Goal: Information Seeking & Learning: Learn about a topic

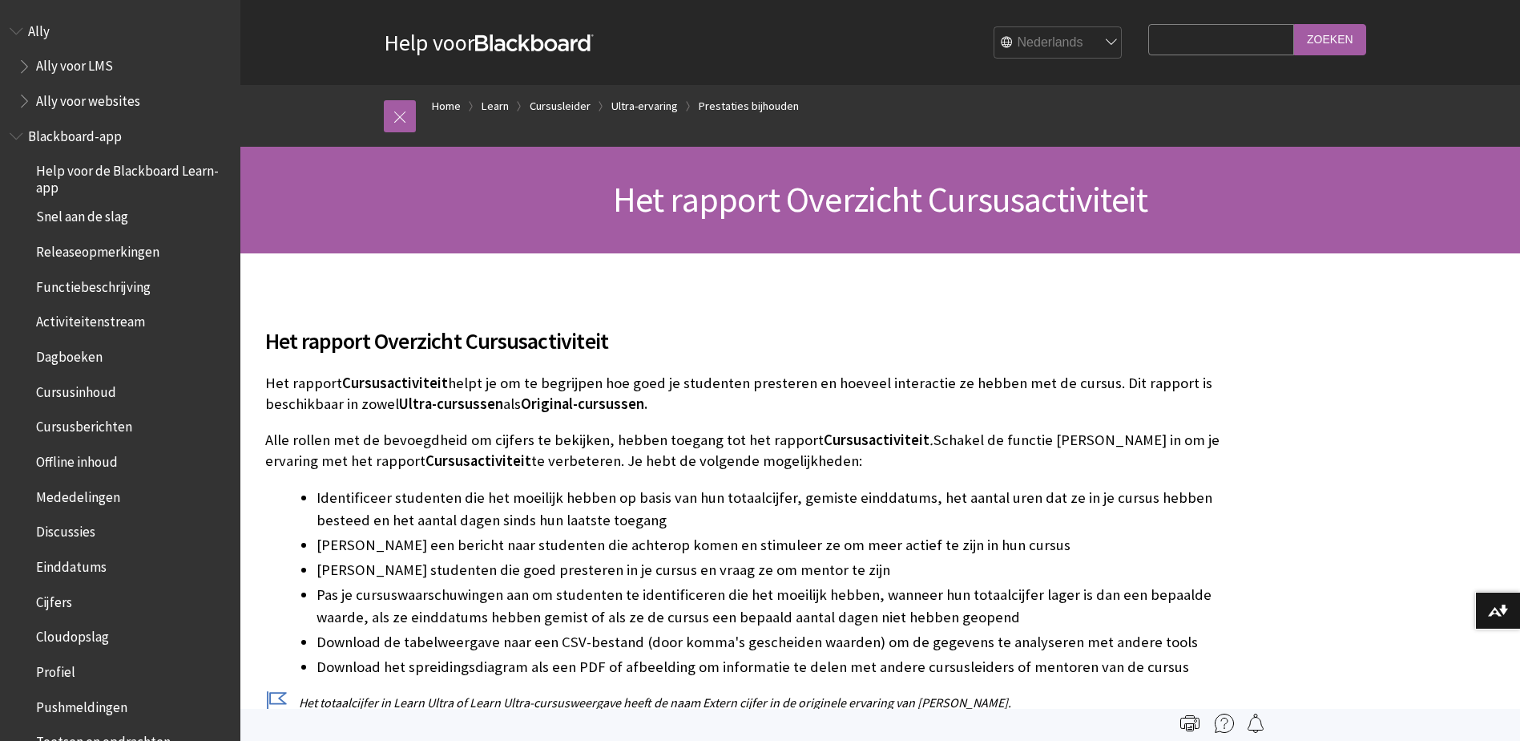
scroll to position [2175, 0]
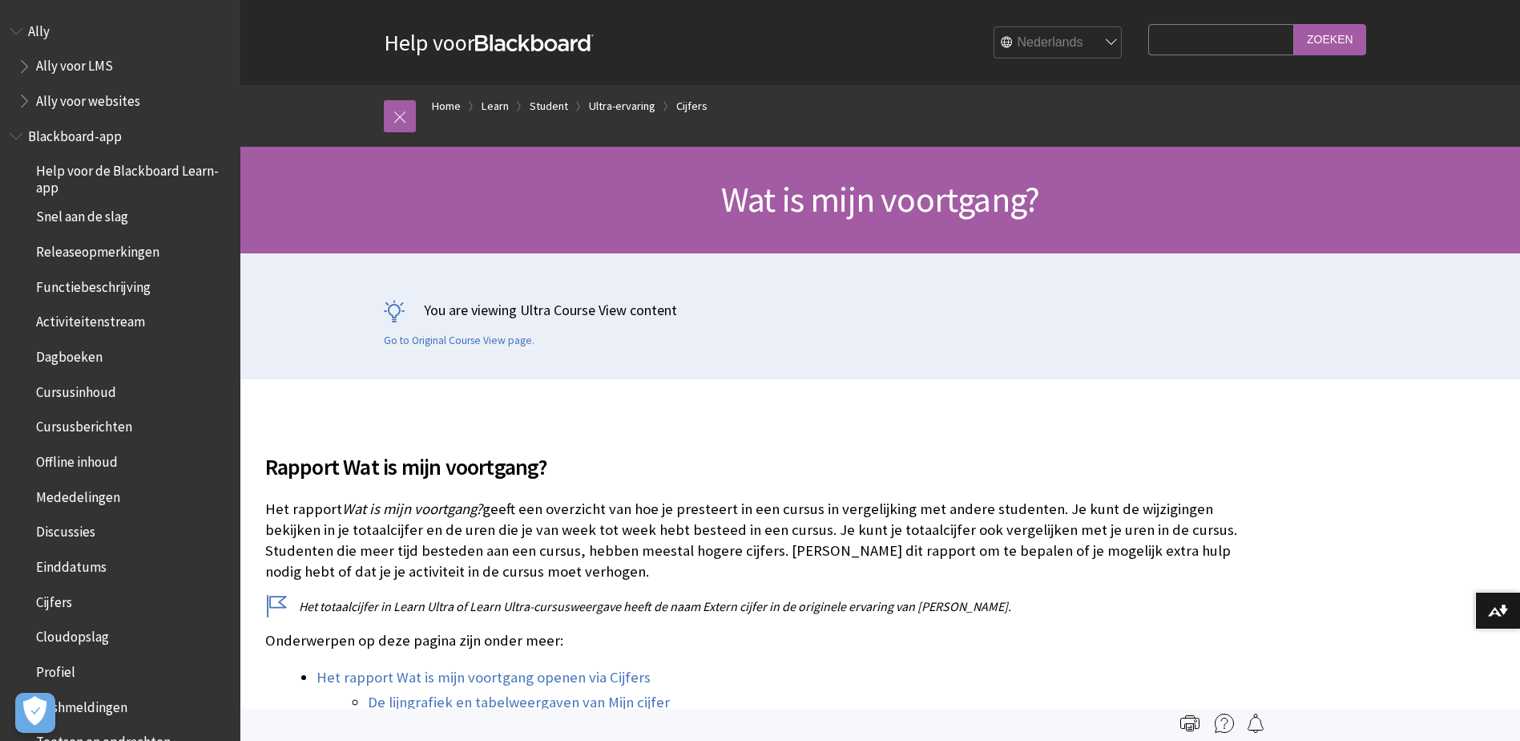
scroll to position [1801, 0]
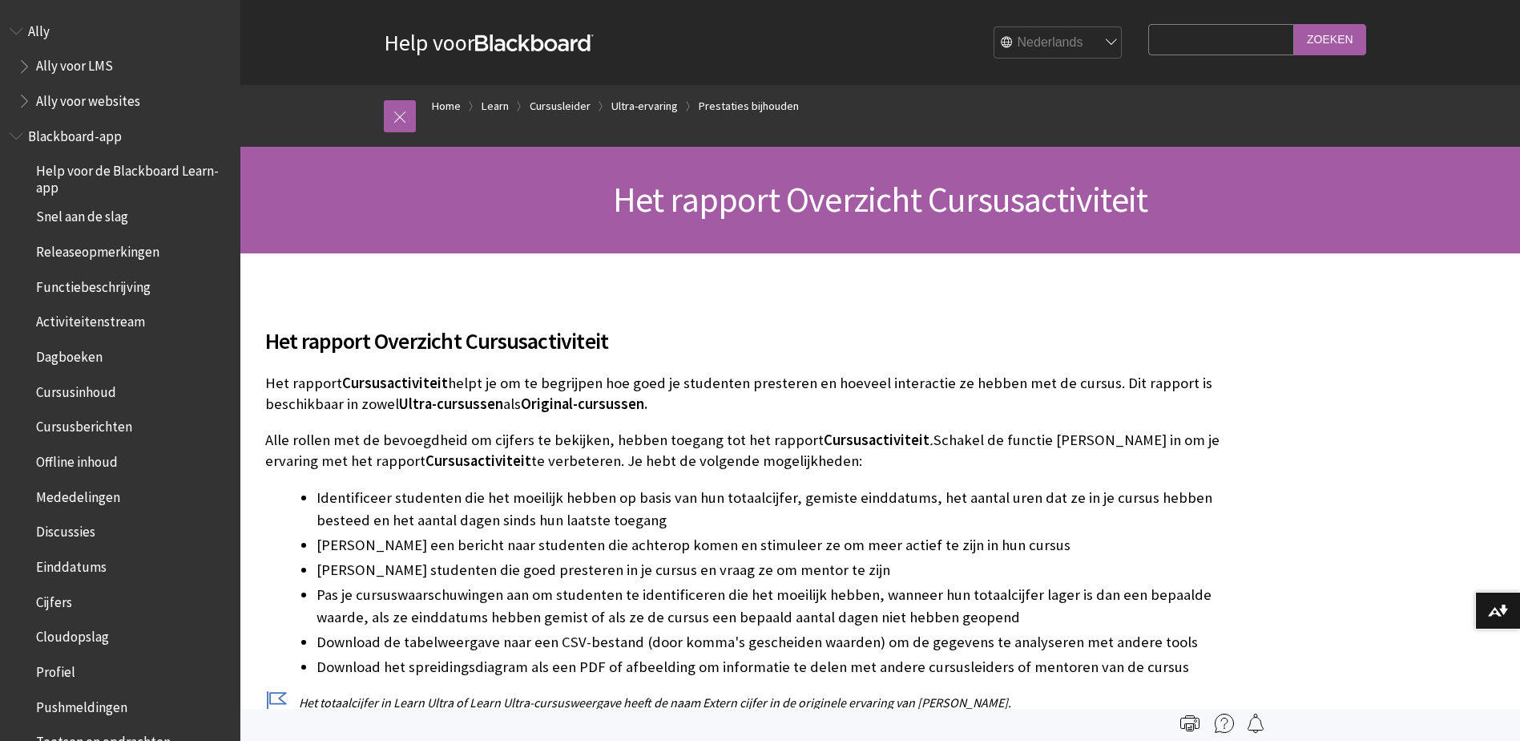
scroll to position [2175, 0]
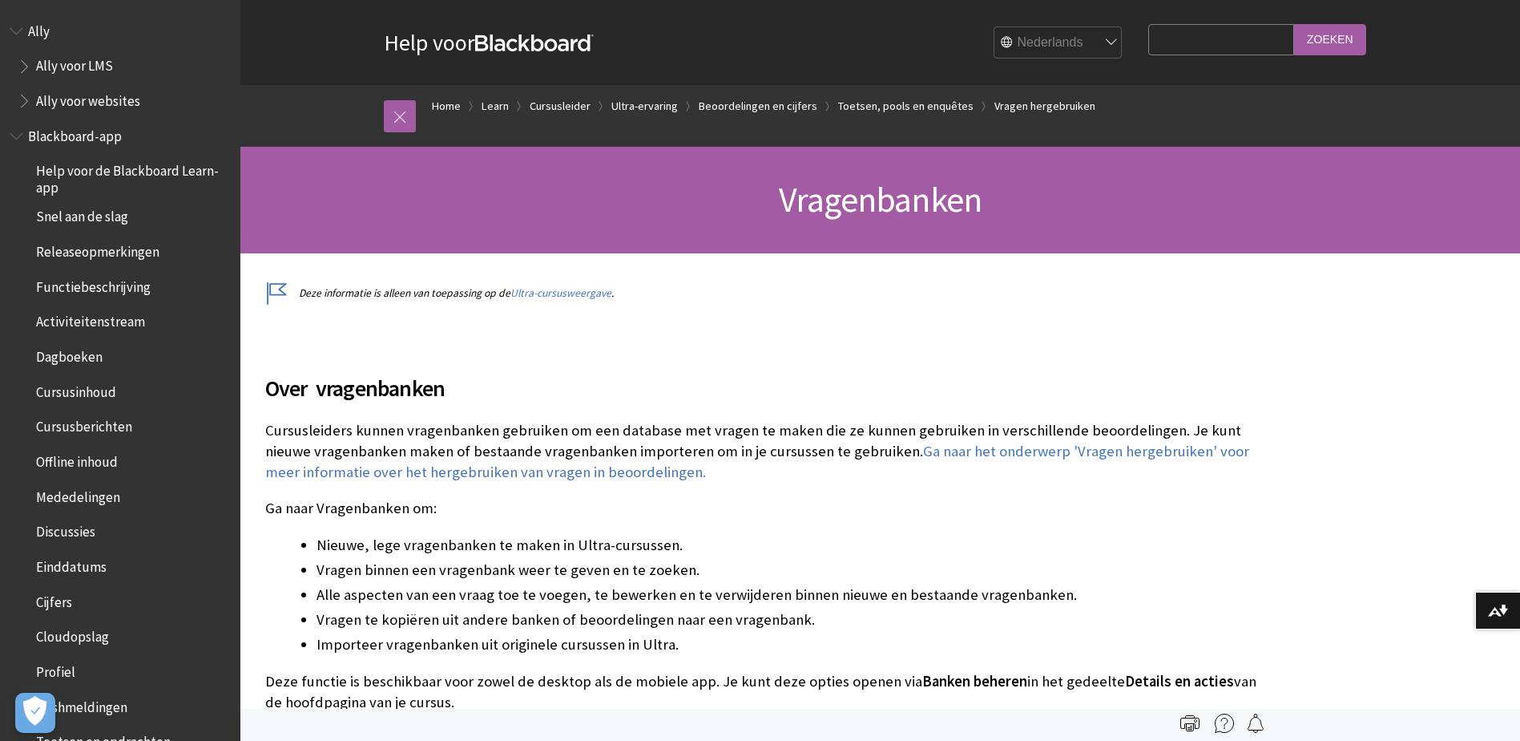
scroll to position [2312, 0]
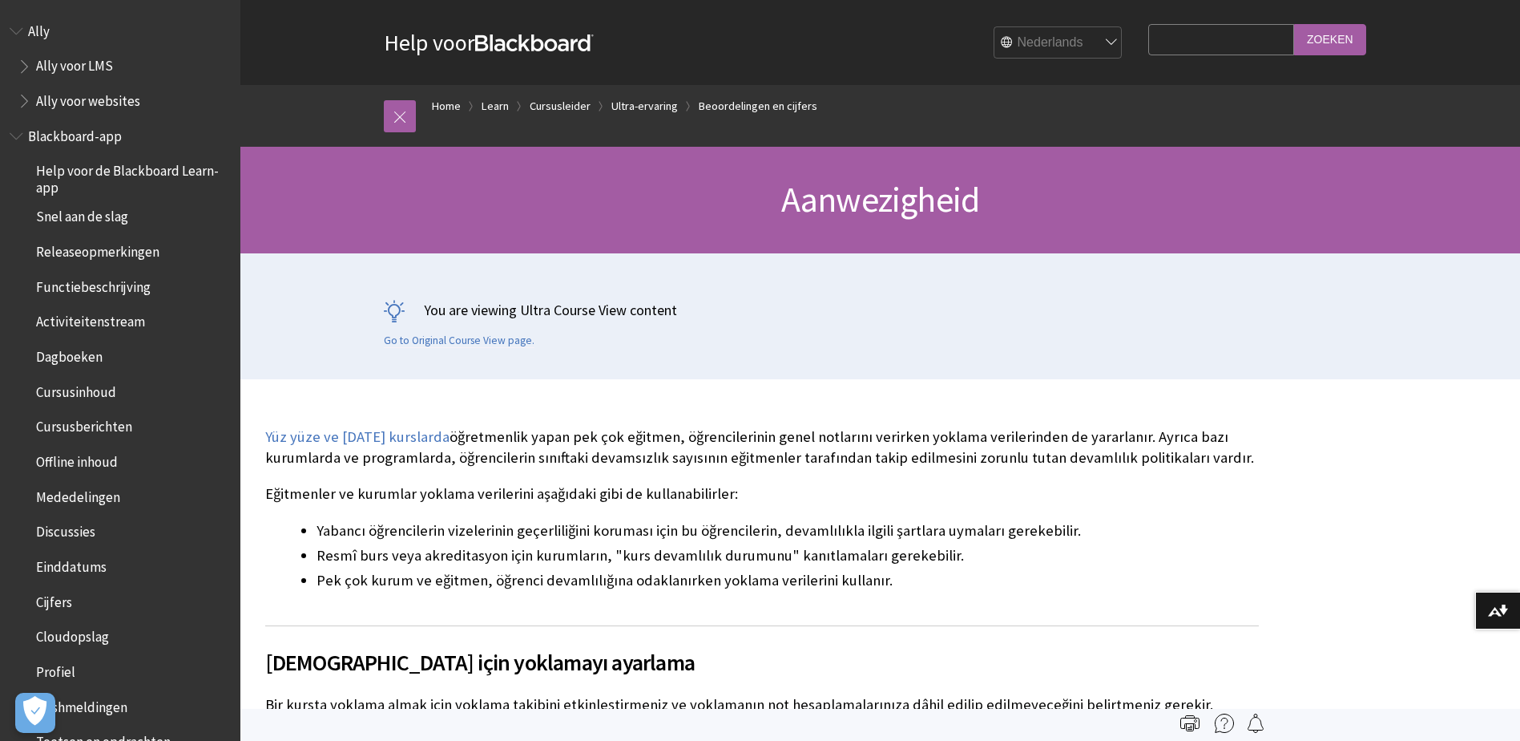
scroll to position [2091, 0]
